Goal: Information Seeking & Learning: Learn about a topic

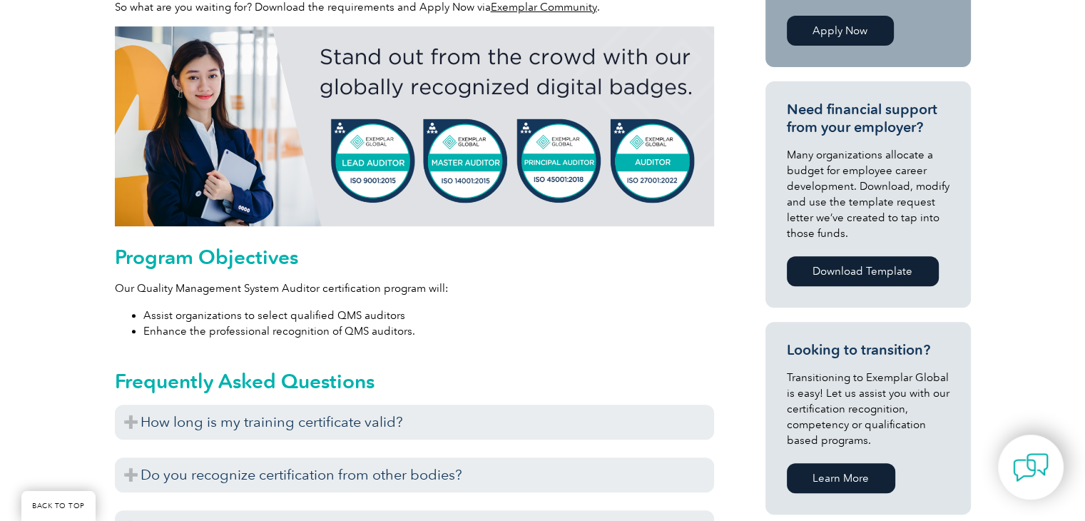
scroll to position [570, 0]
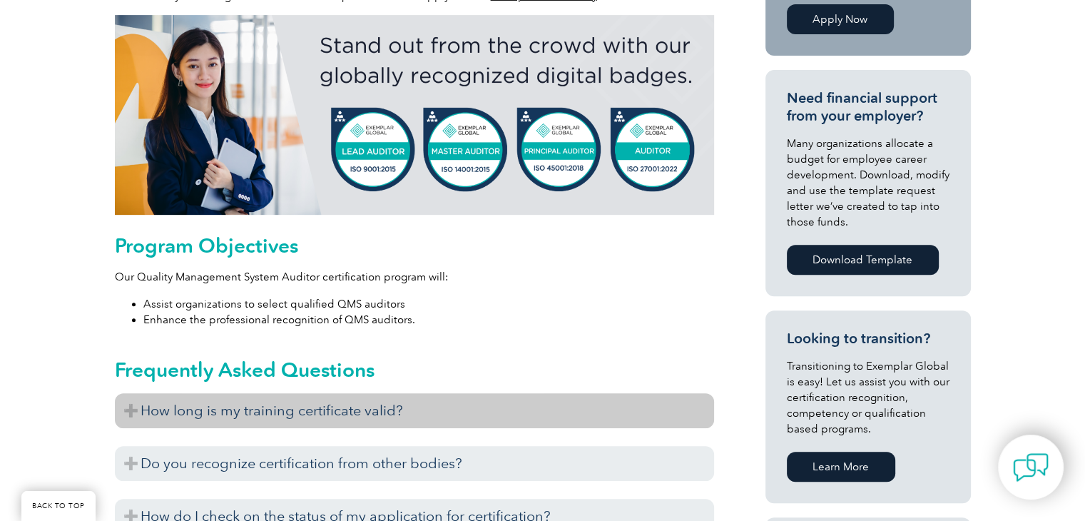
click at [321, 404] on h3 "How long is my training certificate valid?" at bounding box center [414, 410] width 599 height 35
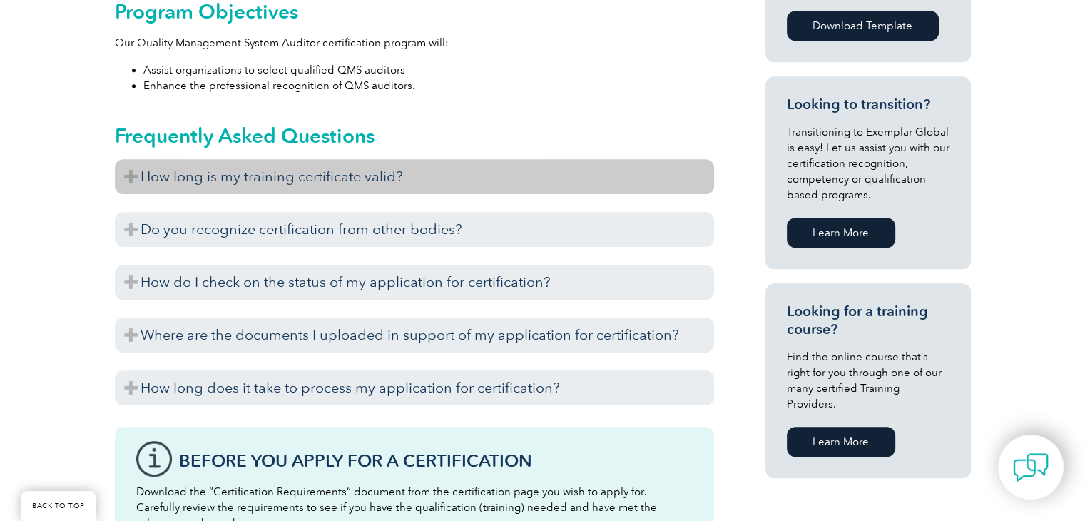
scroll to position [804, 0]
click at [129, 173] on h3 "How long is my training certificate valid?" at bounding box center [414, 175] width 599 height 35
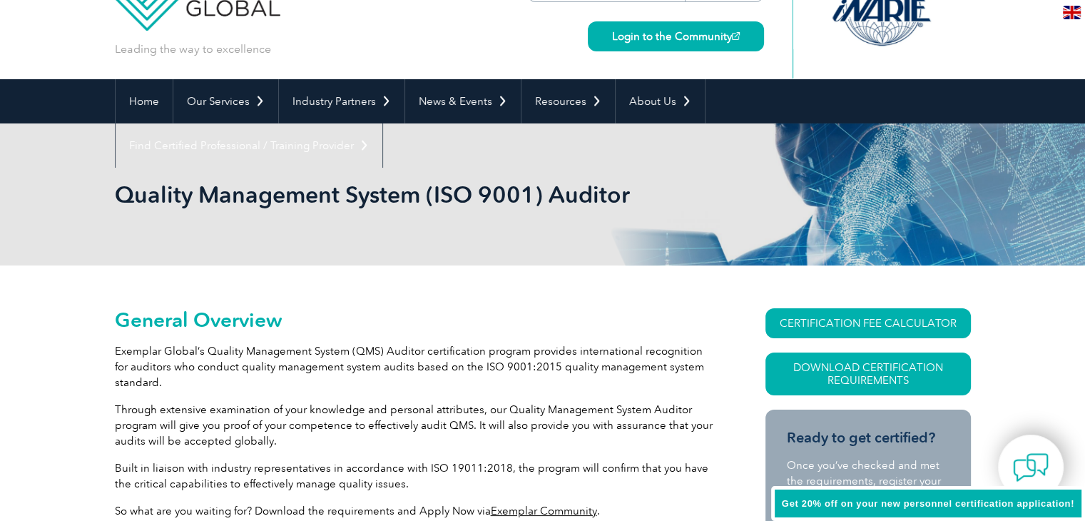
scroll to position [0, 0]
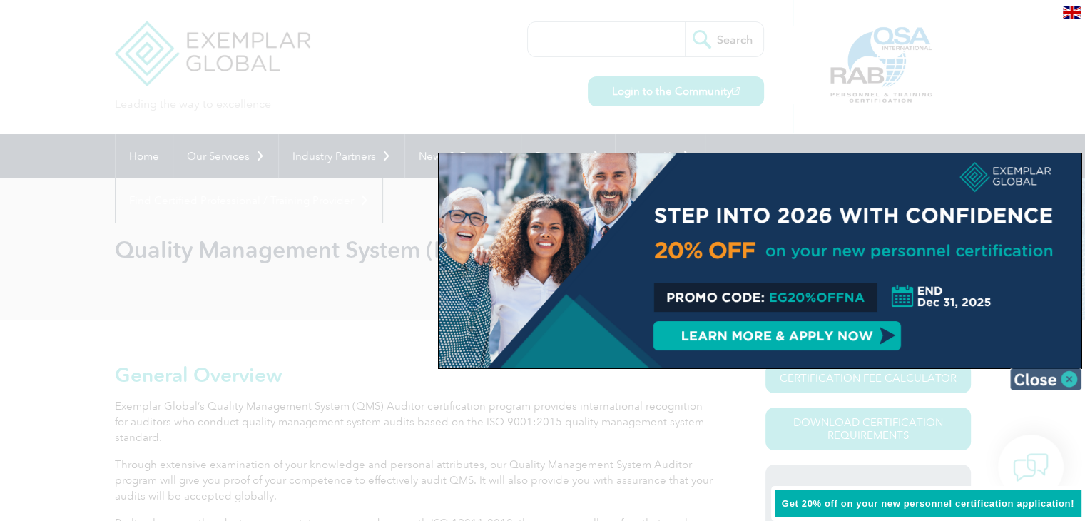
click at [1068, 379] on img at bounding box center [1045, 378] width 71 height 21
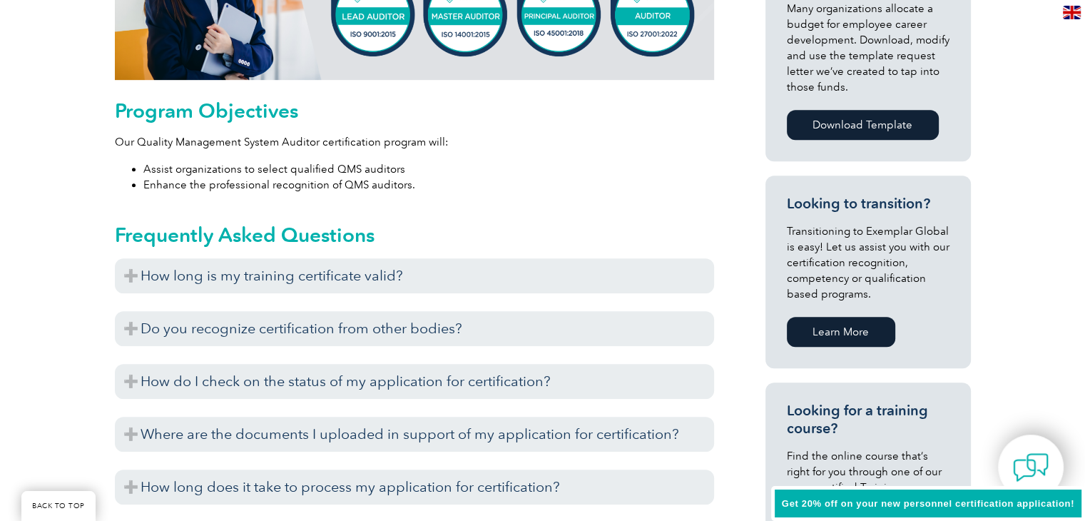
scroll to position [710, 0]
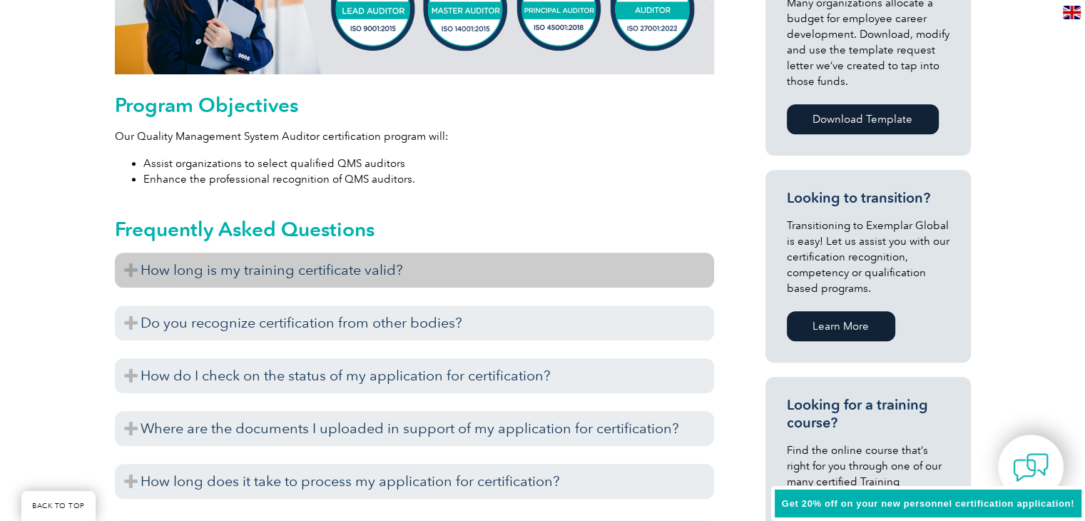
click at [132, 272] on h3 "How long is my training certificate valid?" at bounding box center [414, 269] width 599 height 35
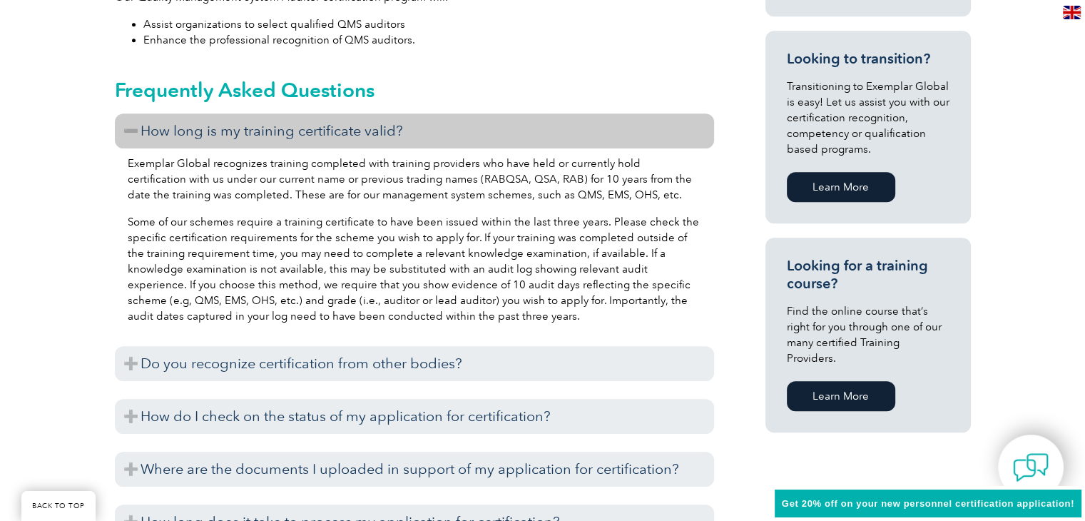
scroll to position [850, 0]
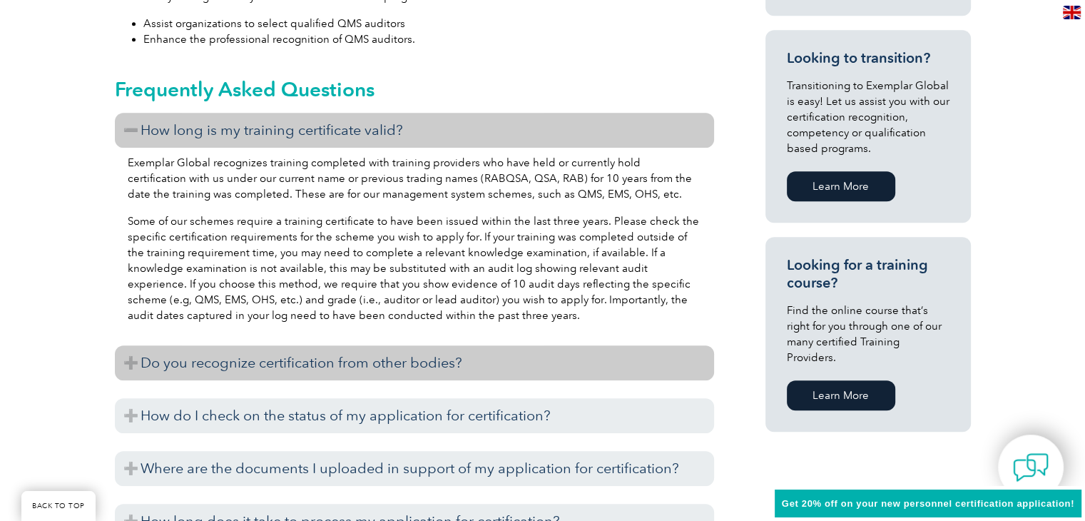
click at [134, 369] on h3 "Do you recognize certification from other bodies?" at bounding box center [414, 362] width 599 height 35
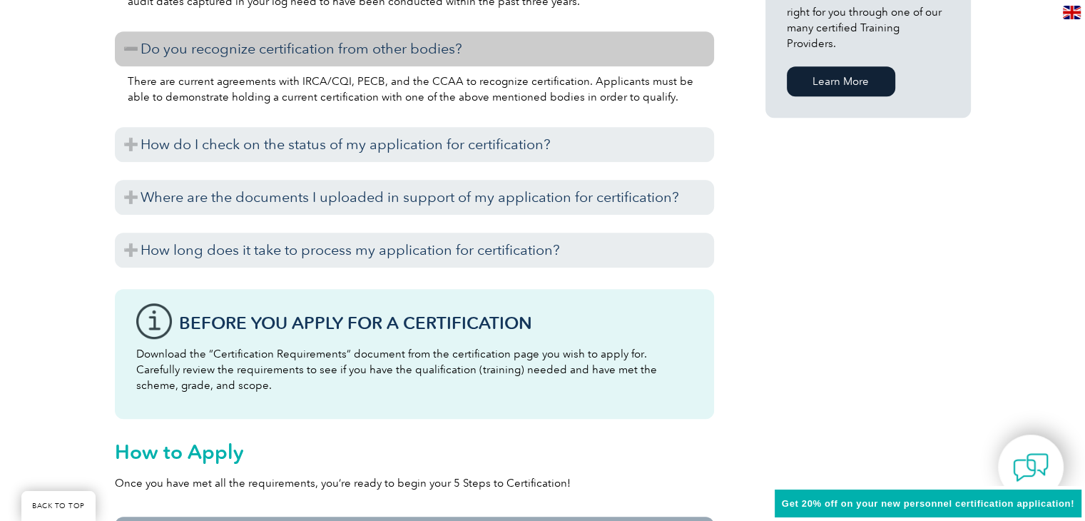
scroll to position [1164, 0]
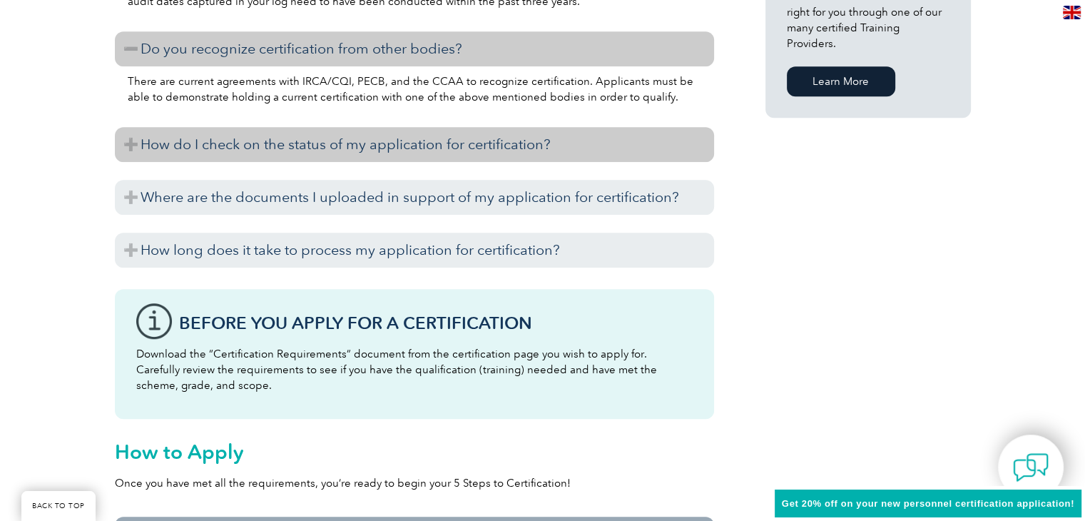
click at [284, 145] on h3 "How do I check on the status of my application for certification?" at bounding box center [414, 144] width 599 height 35
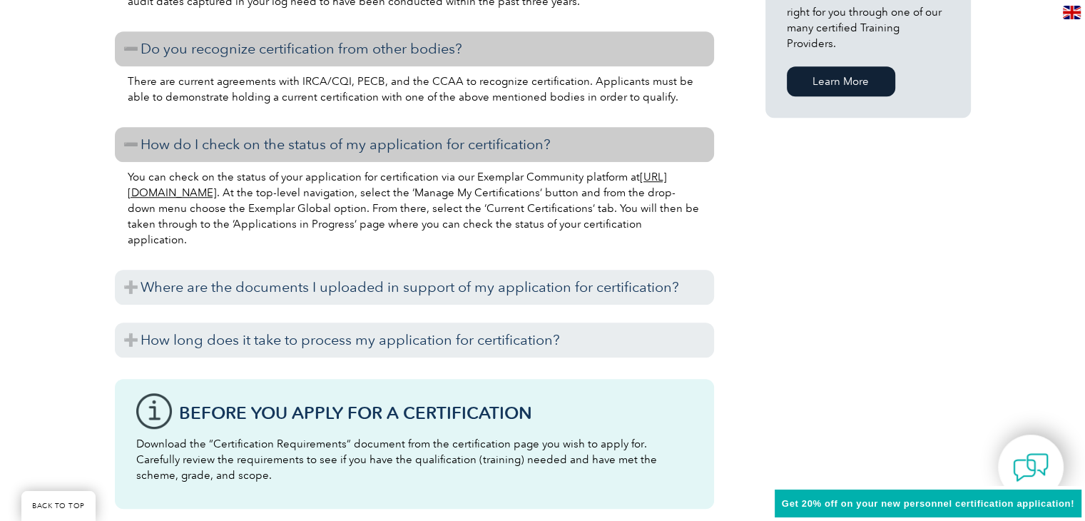
click at [284, 145] on h3 "How do I check on the status of my application for certification?" at bounding box center [414, 144] width 599 height 35
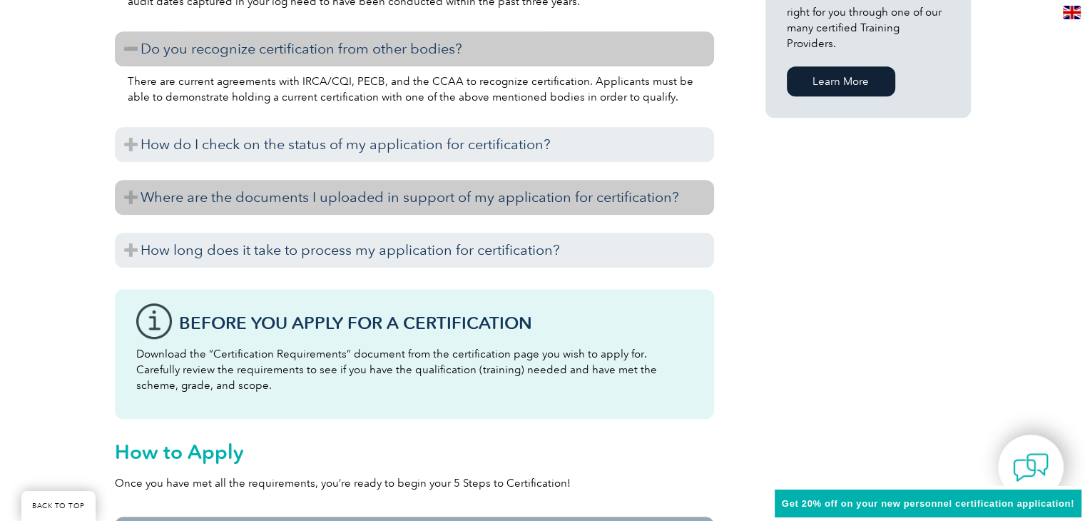
click at [272, 184] on h3 "Where are the documents I uploaded in support of my application for certificati…" at bounding box center [414, 197] width 599 height 35
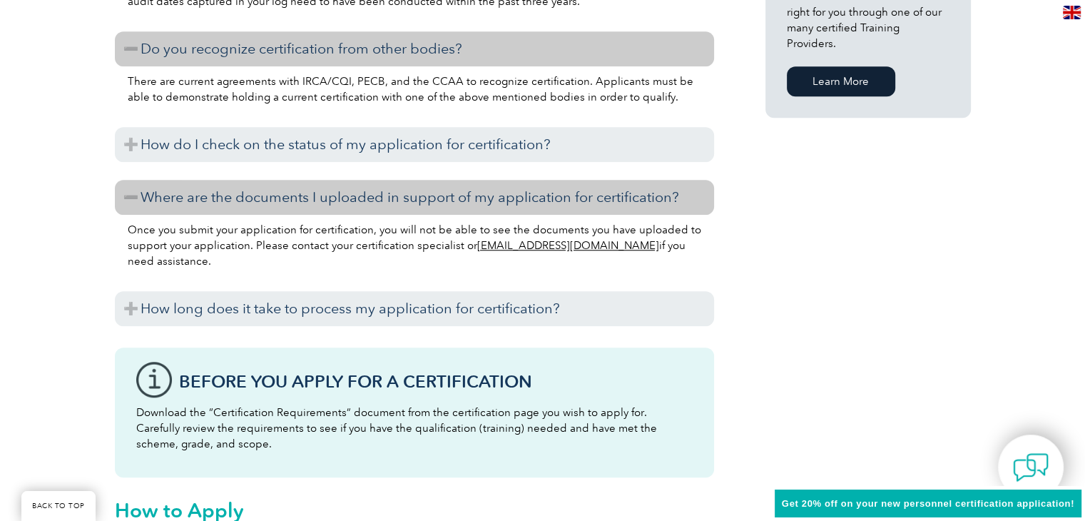
click at [272, 184] on h3 "Where are the documents I uploaded in support of my application for certificati…" at bounding box center [414, 197] width 599 height 35
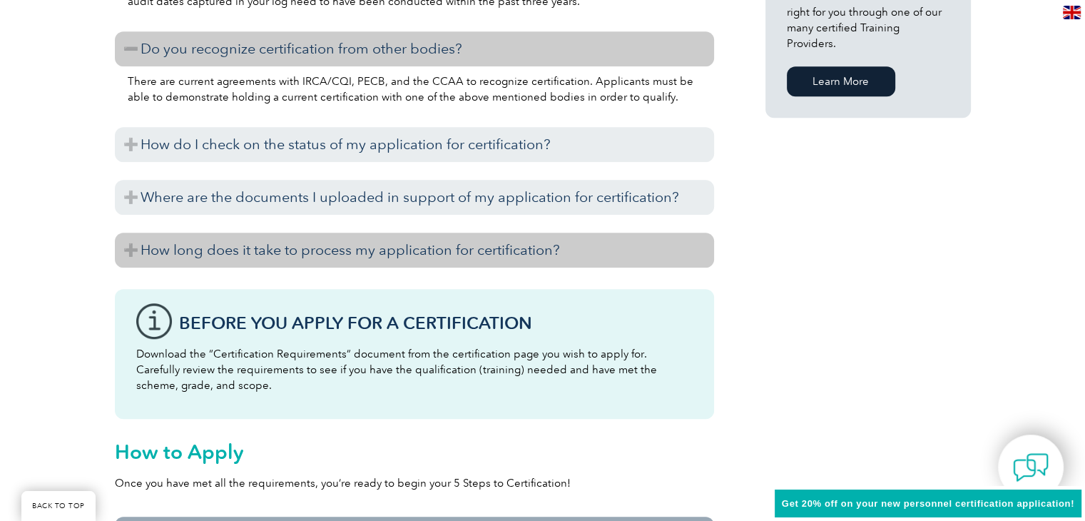
click at [272, 240] on h3 "How long does it take to process my application for certification?" at bounding box center [414, 249] width 599 height 35
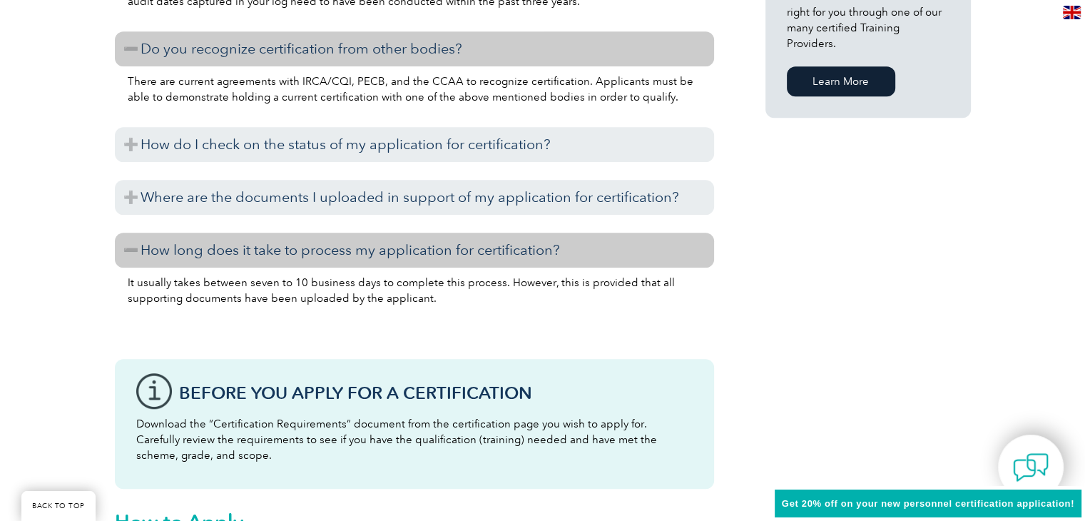
click at [272, 240] on h3 "How long does it take to process my application for certification?" at bounding box center [414, 249] width 599 height 35
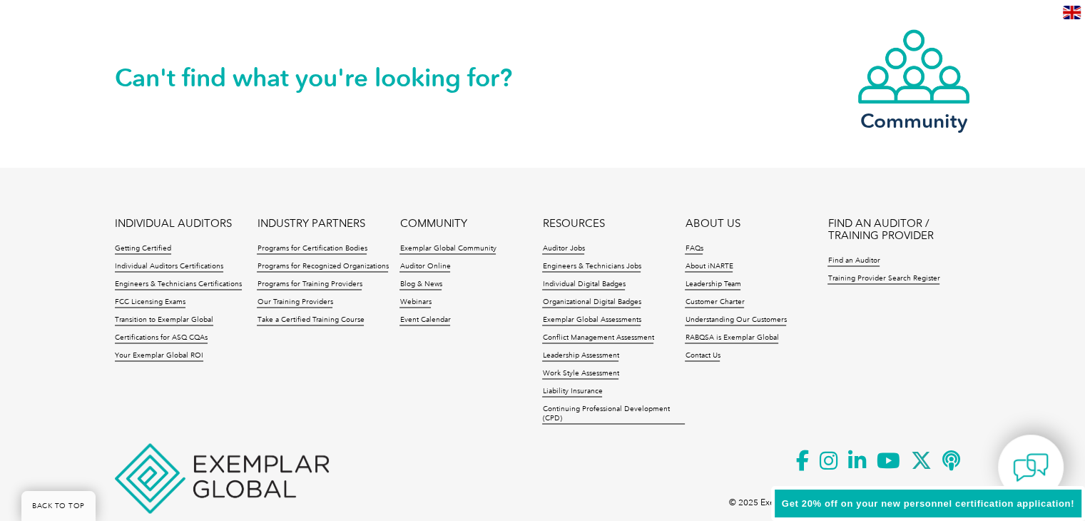
scroll to position [2245, 0]
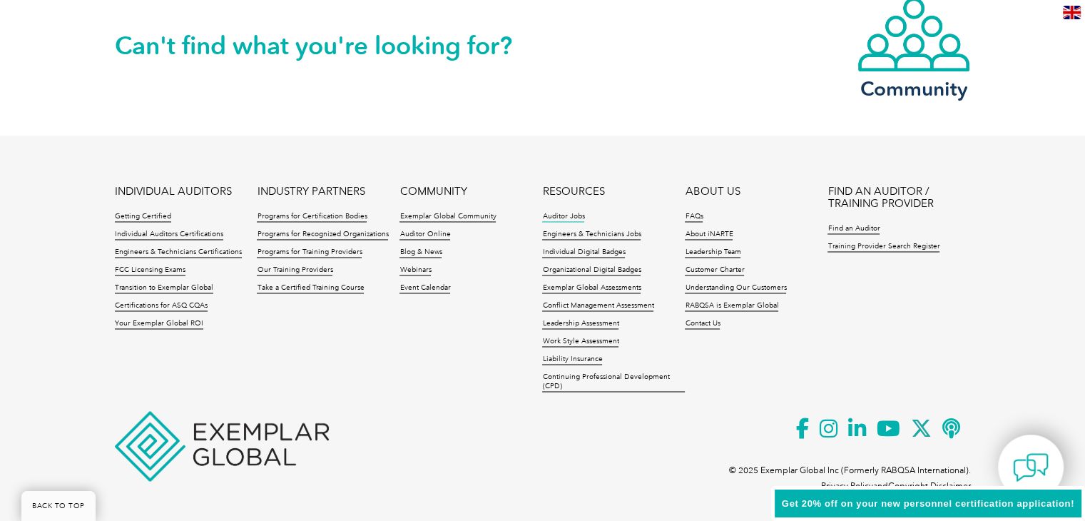
click at [575, 214] on link "Auditor Jobs" at bounding box center [563, 217] width 42 height 10
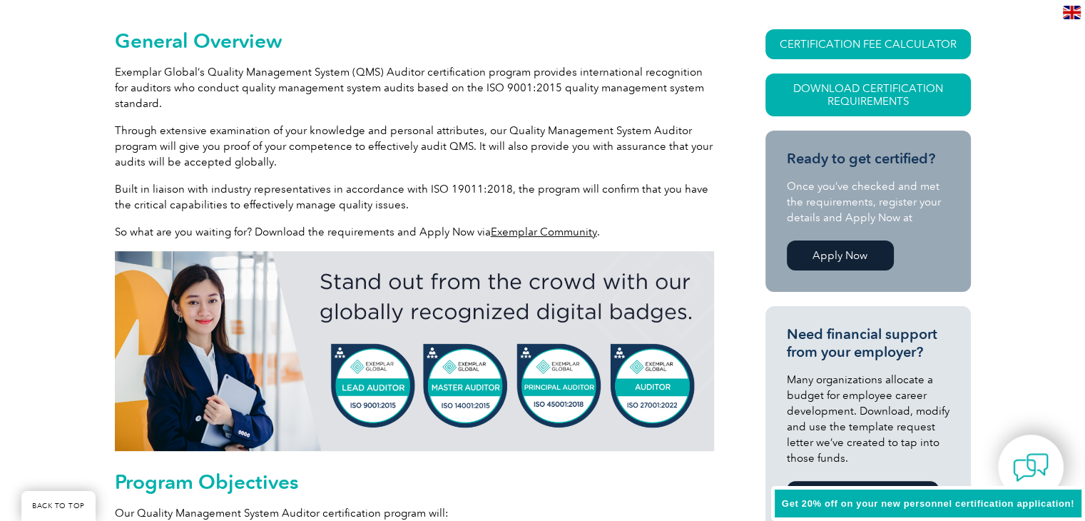
scroll to position [0, 0]
